Goal: Navigation & Orientation: Find specific page/section

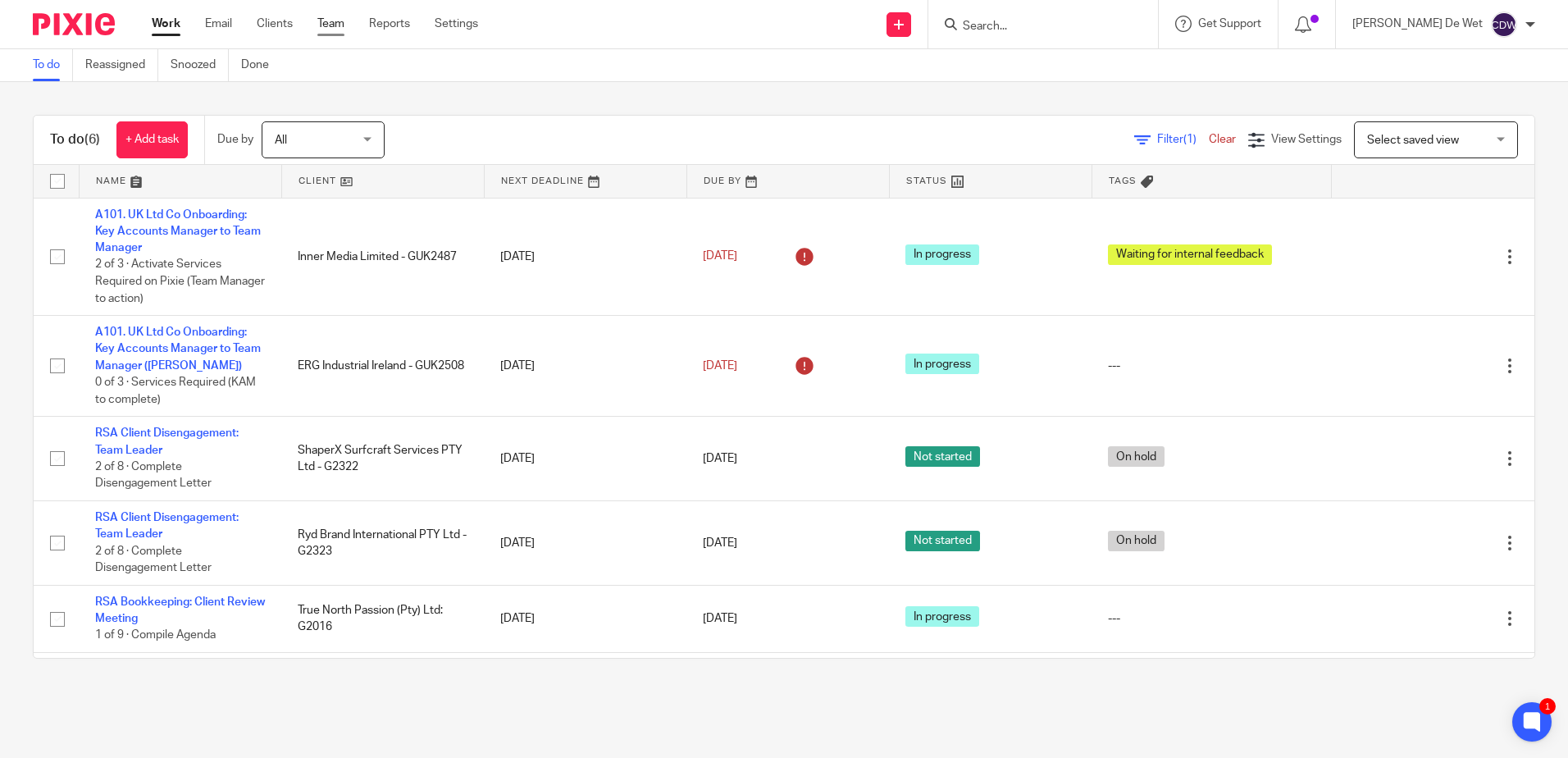
click at [326, 30] on link "Team" at bounding box center [330, 24] width 27 height 17
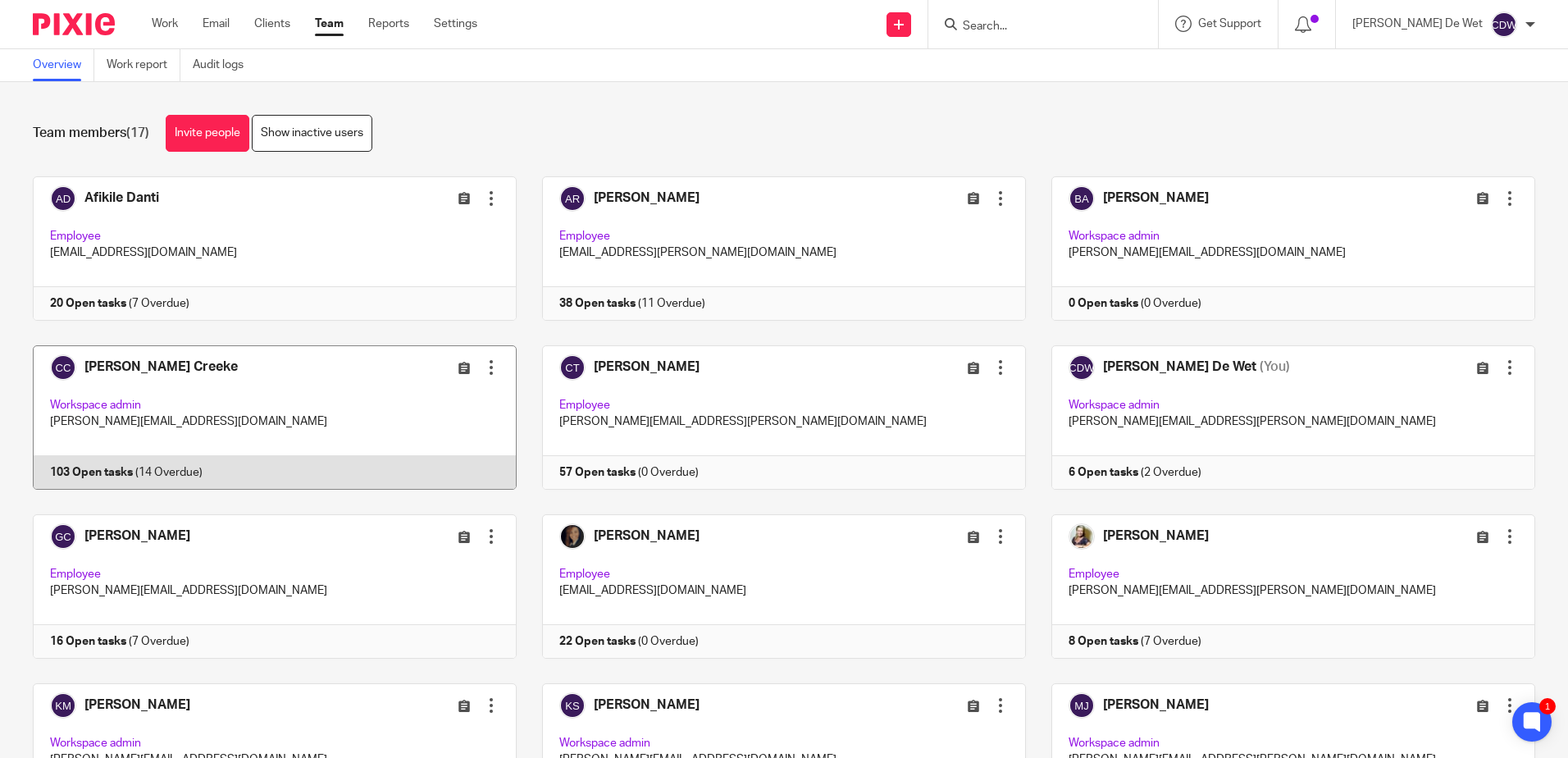
click at [308, 379] on link at bounding box center [262, 417] width 509 height 145
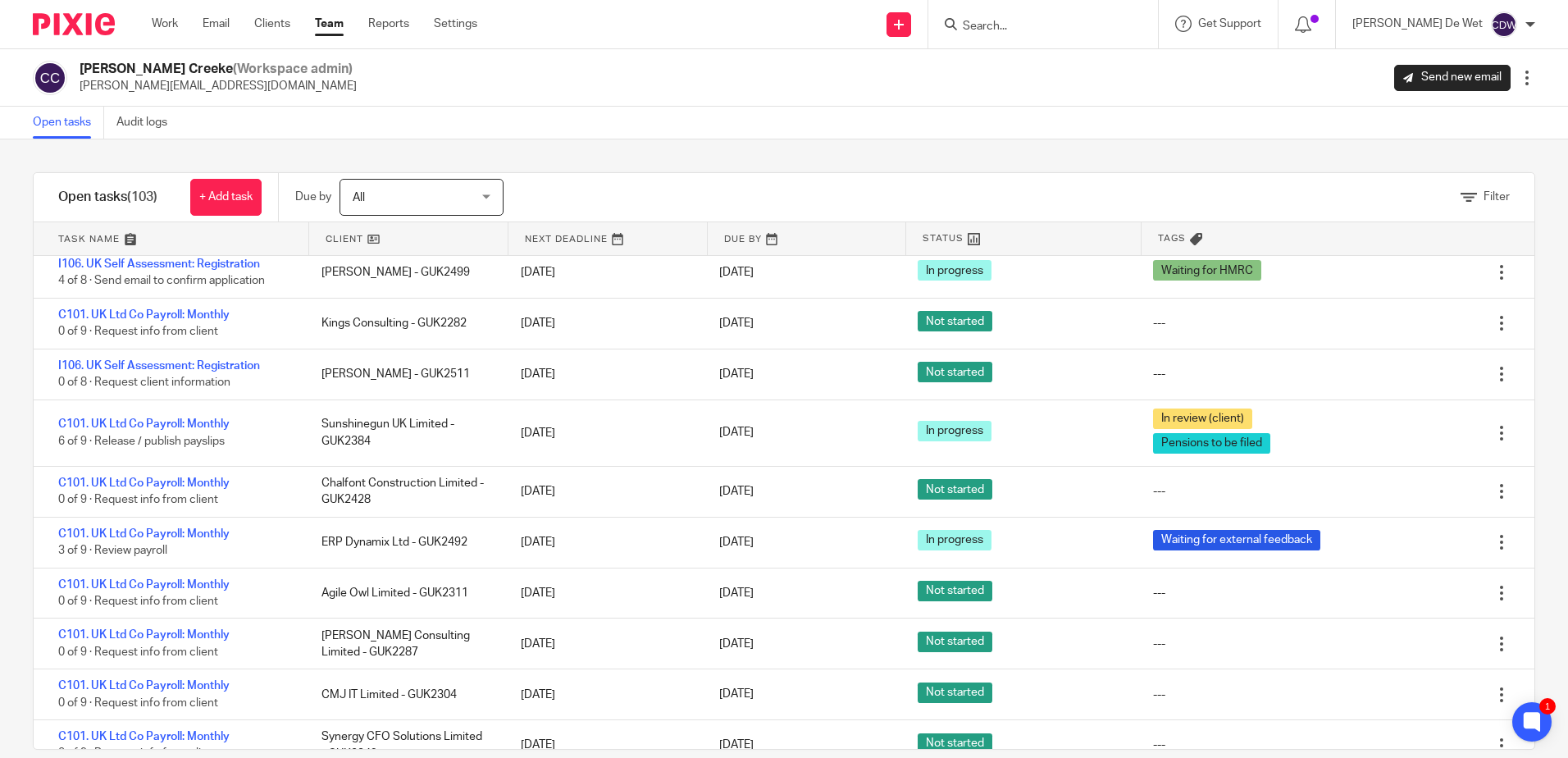
scroll to position [1230, 0]
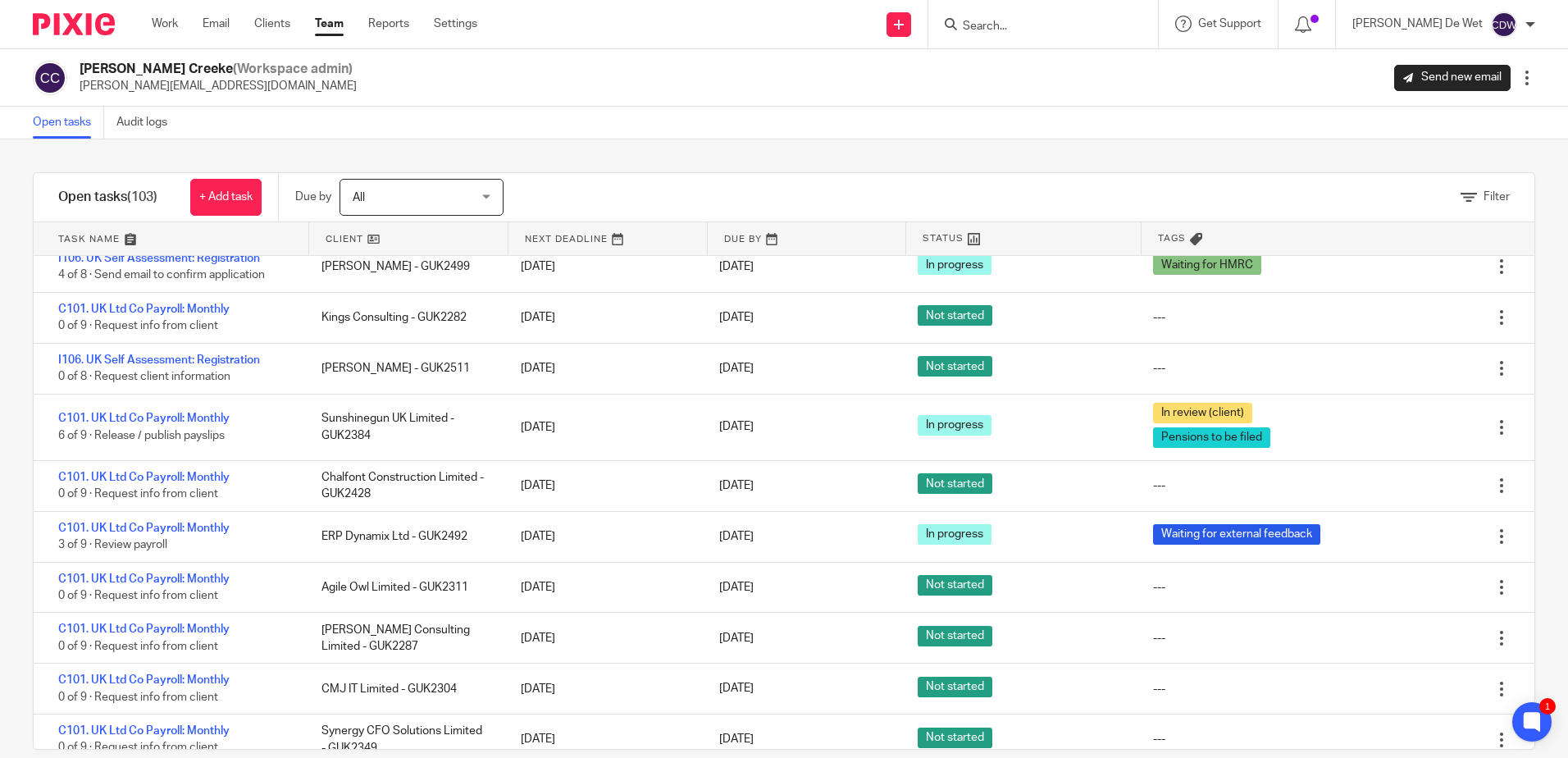
click at [80, 243] on link at bounding box center [170, 238] width 275 height 33
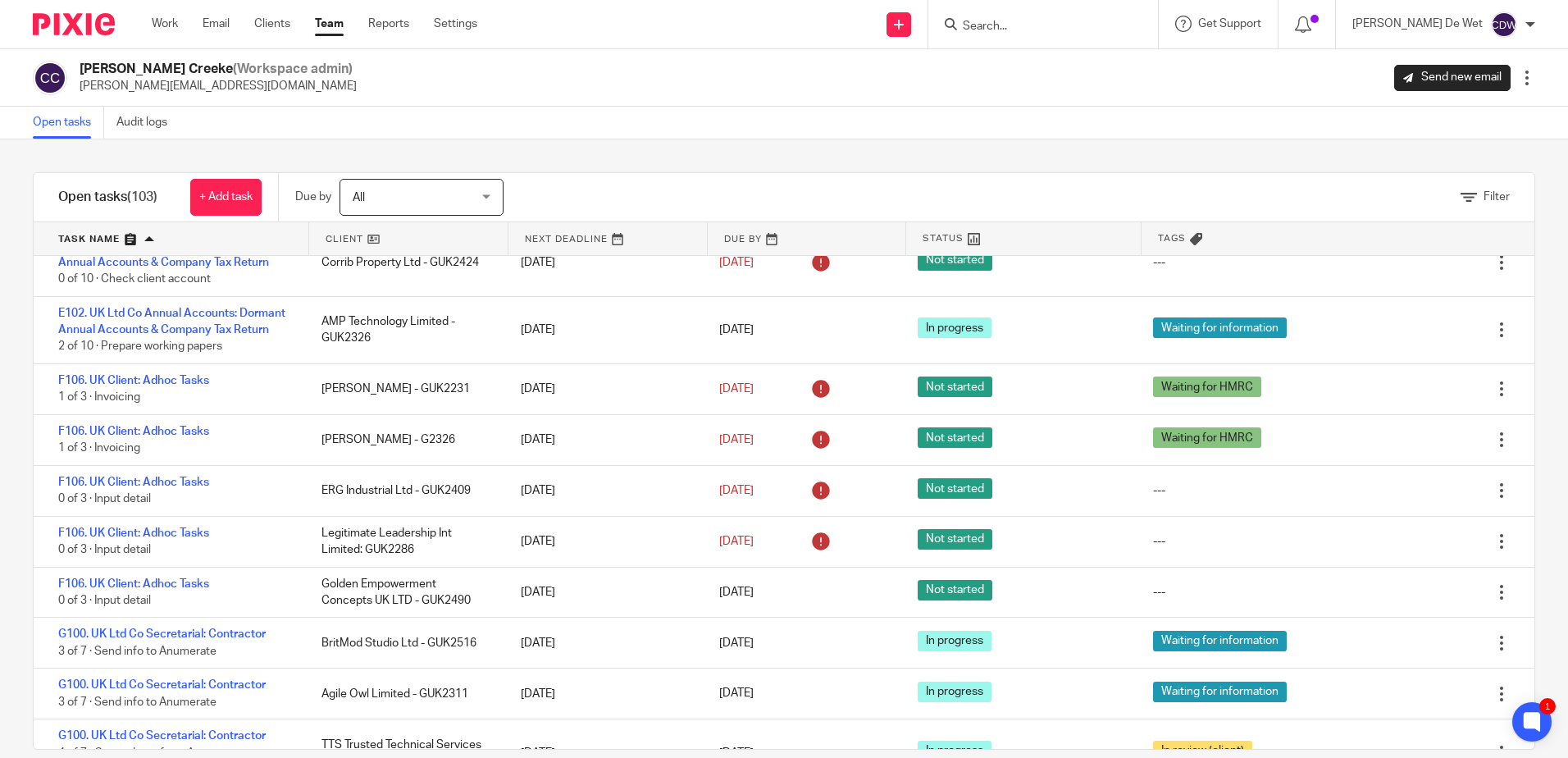
scroll to position [3116, 0]
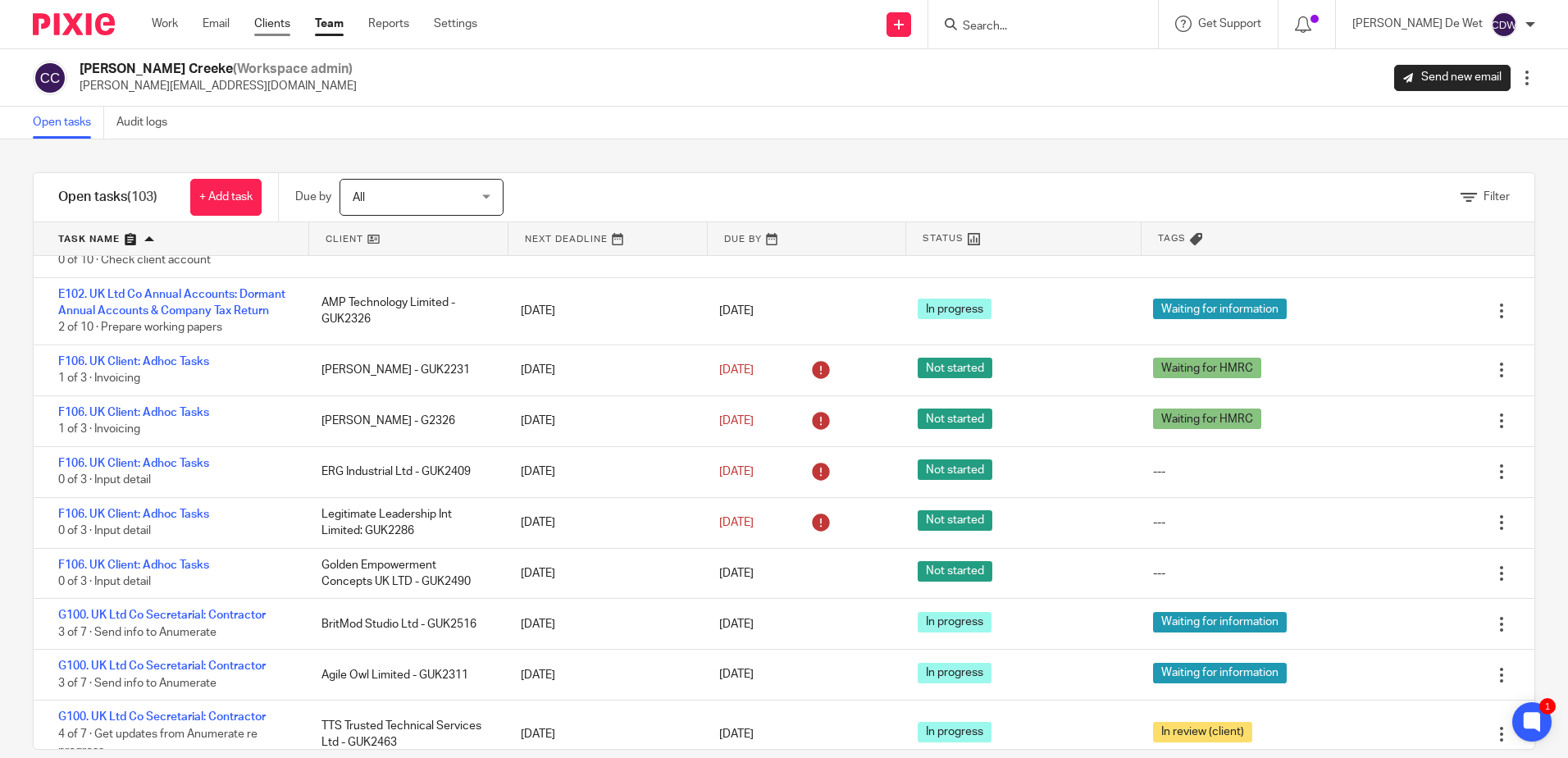
click at [277, 17] on link "Clients" at bounding box center [273, 24] width 36 height 17
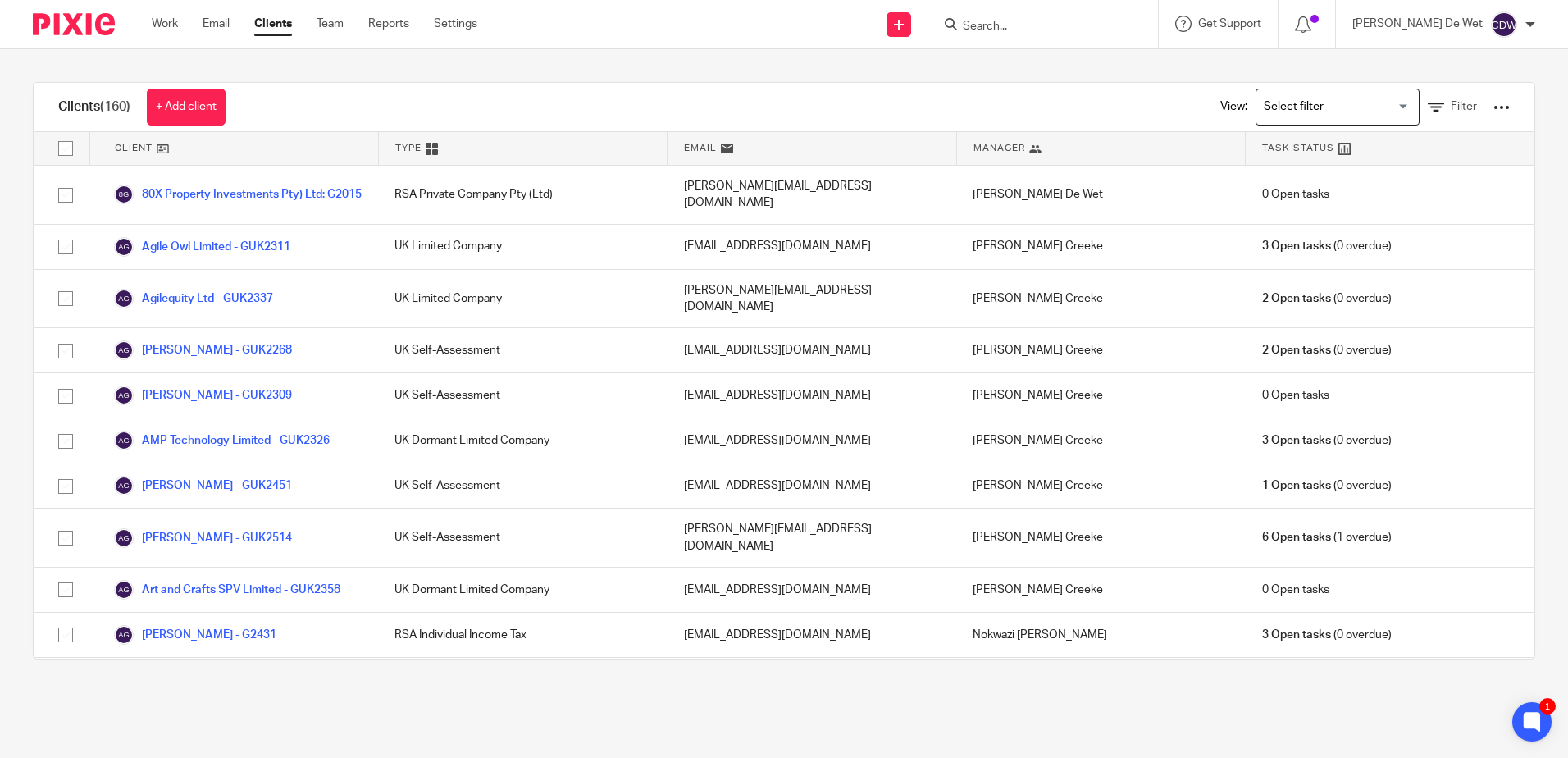
click at [1101, 25] on input "Search" at bounding box center [1035, 27] width 148 height 15
type input "golden"
click at [1116, 83] on link at bounding box center [1112, 70] width 307 height 38
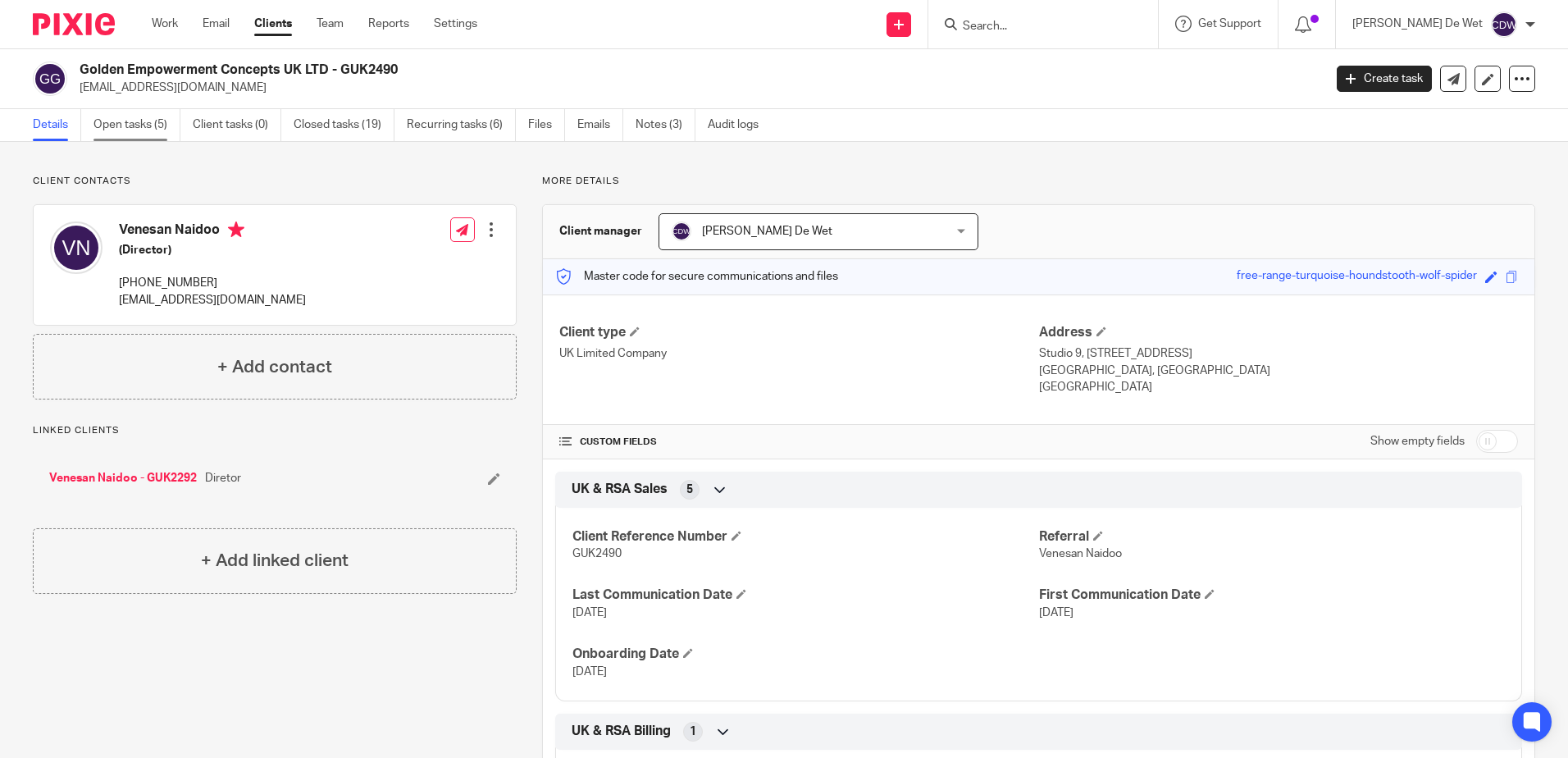
click at [150, 133] on link "Open tasks (5)" at bounding box center [137, 125] width 87 height 32
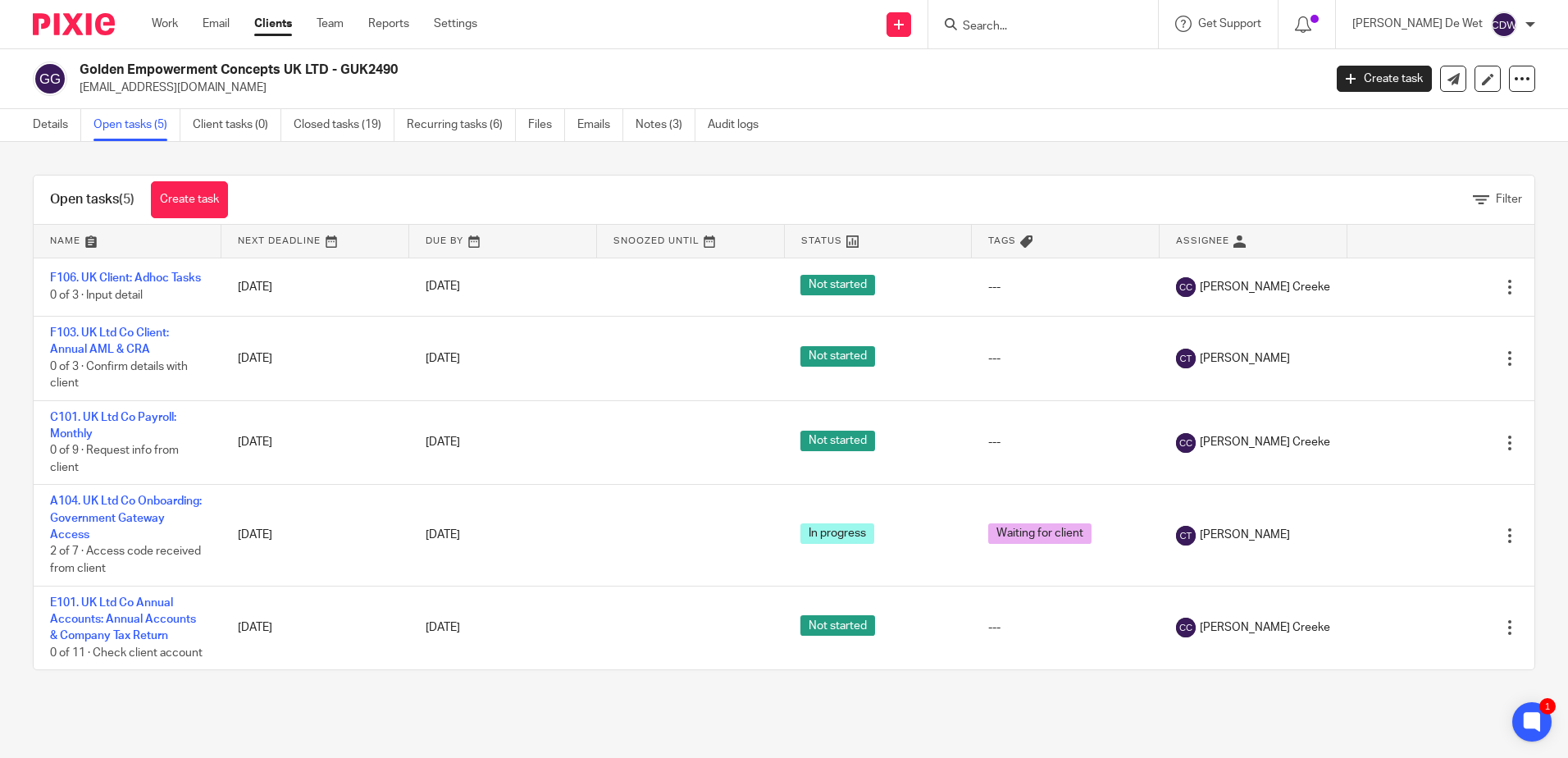
click at [7, 281] on div "Open tasks (5) Create task Filter Name Next Deadline Due By Snoozed Until Statu…" at bounding box center [784, 422] width 1568 height 561
click at [328, 25] on link "Team" at bounding box center [329, 24] width 27 height 17
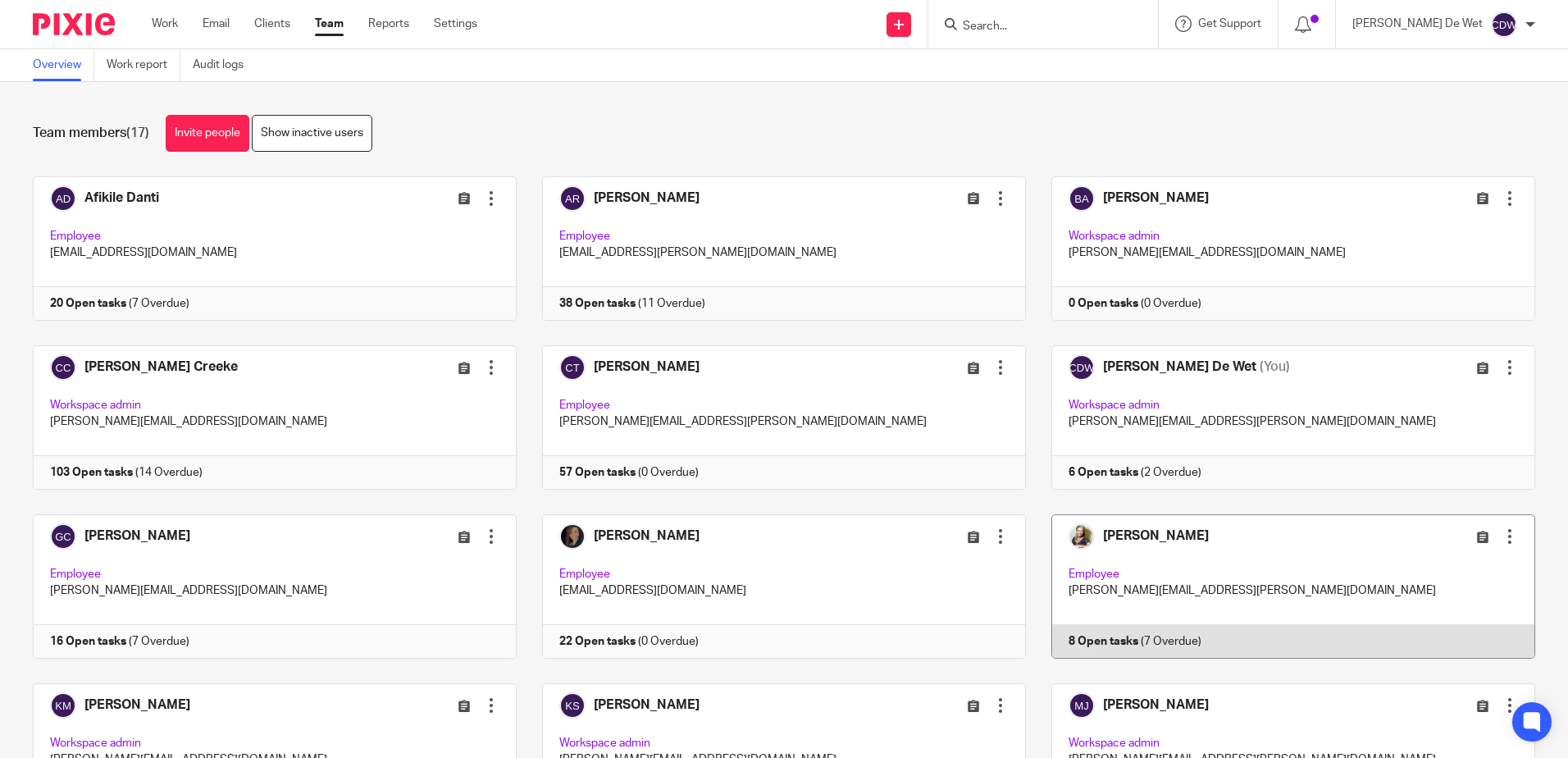
click at [1270, 552] on link at bounding box center [1281, 587] width 509 height 145
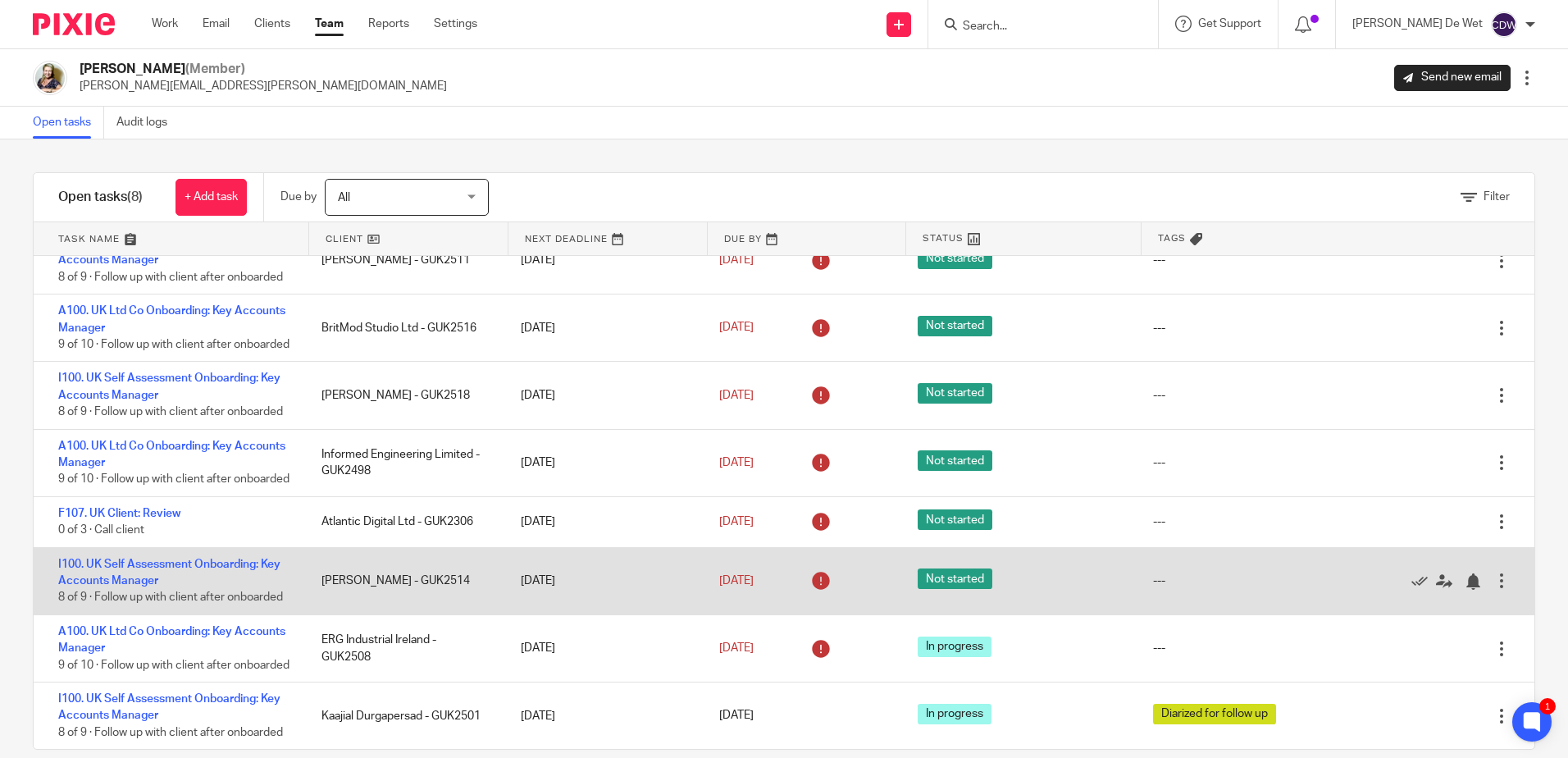
scroll to position [25, 0]
